Goal: Task Accomplishment & Management: Manage account settings

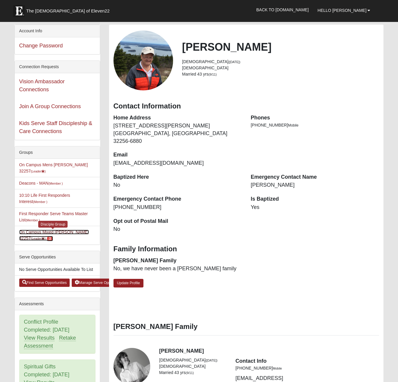
click at [60, 233] on link "On Campus Mixed [PERSON_NAME] 32257 (Leader ) 3" at bounding box center [54, 235] width 70 height 11
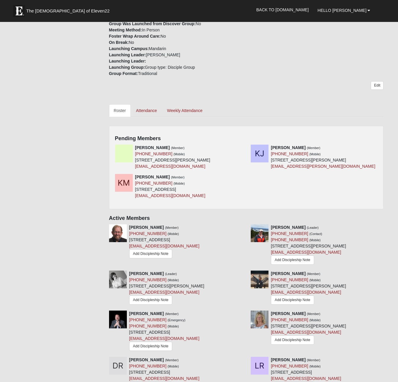
scroll to position [203, 0]
click at [244, 147] on icon at bounding box center [244, 147] width 4 height 4
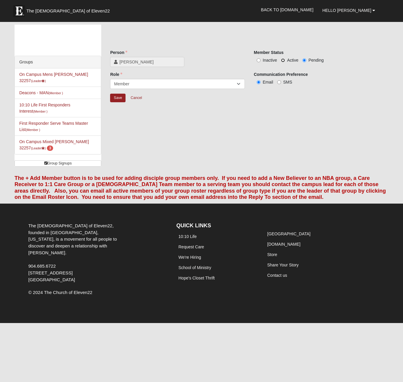
click at [284, 60] on input "Active" at bounding box center [283, 60] width 4 height 4
radio input "true"
click at [120, 99] on input "Save" at bounding box center [117, 98] width 15 height 9
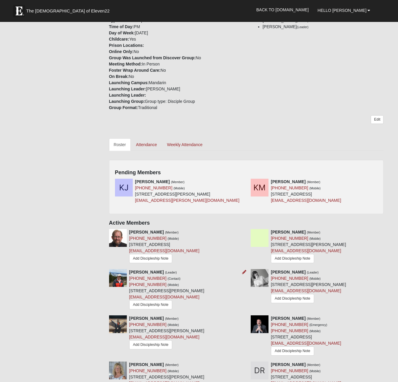
scroll to position [173, 0]
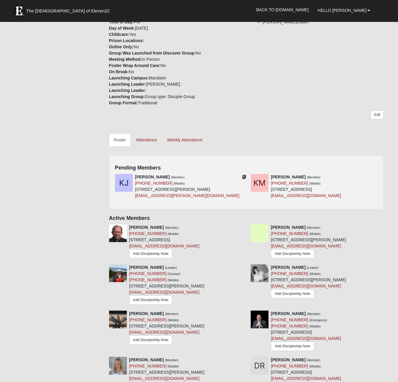
click at [245, 177] on icon at bounding box center [244, 177] width 4 height 4
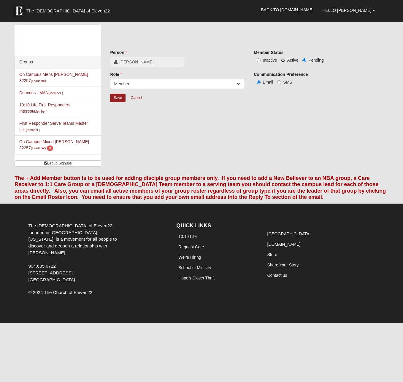
click at [283, 59] on input "Active" at bounding box center [283, 60] width 4 height 4
radio input "true"
click at [122, 99] on input "Save" at bounding box center [117, 98] width 15 height 9
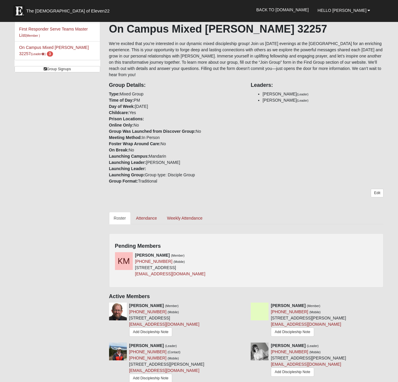
scroll to position [96, 0]
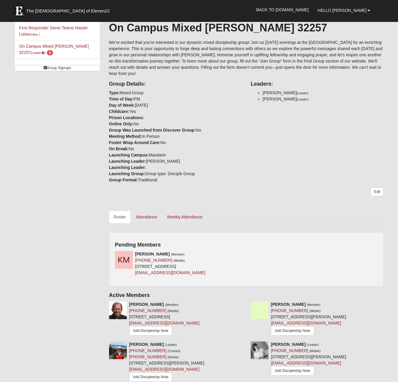
click at [247, 254] on div "Kim Martinez (Member) (904) 517-9262 (Mobile) 3307 Remler Dr S Jacksonville, FL…" at bounding box center [247, 265] width 272 height 29
click at [245, 253] on icon at bounding box center [244, 254] width 4 height 4
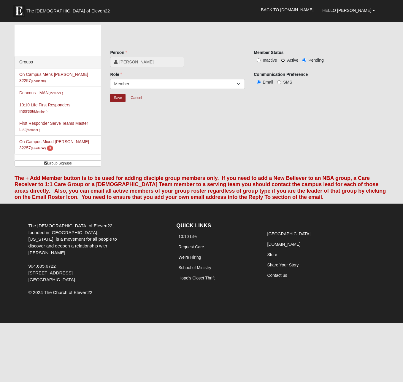
click at [283, 59] on input "Active" at bounding box center [283, 60] width 4 height 4
radio input "true"
click at [118, 98] on input "Save" at bounding box center [117, 98] width 15 height 9
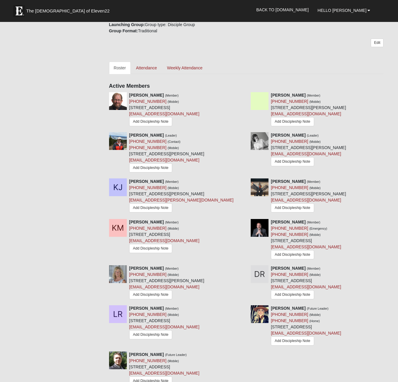
scroll to position [247, 0]
